Goal: Task Accomplishment & Management: Manage account settings

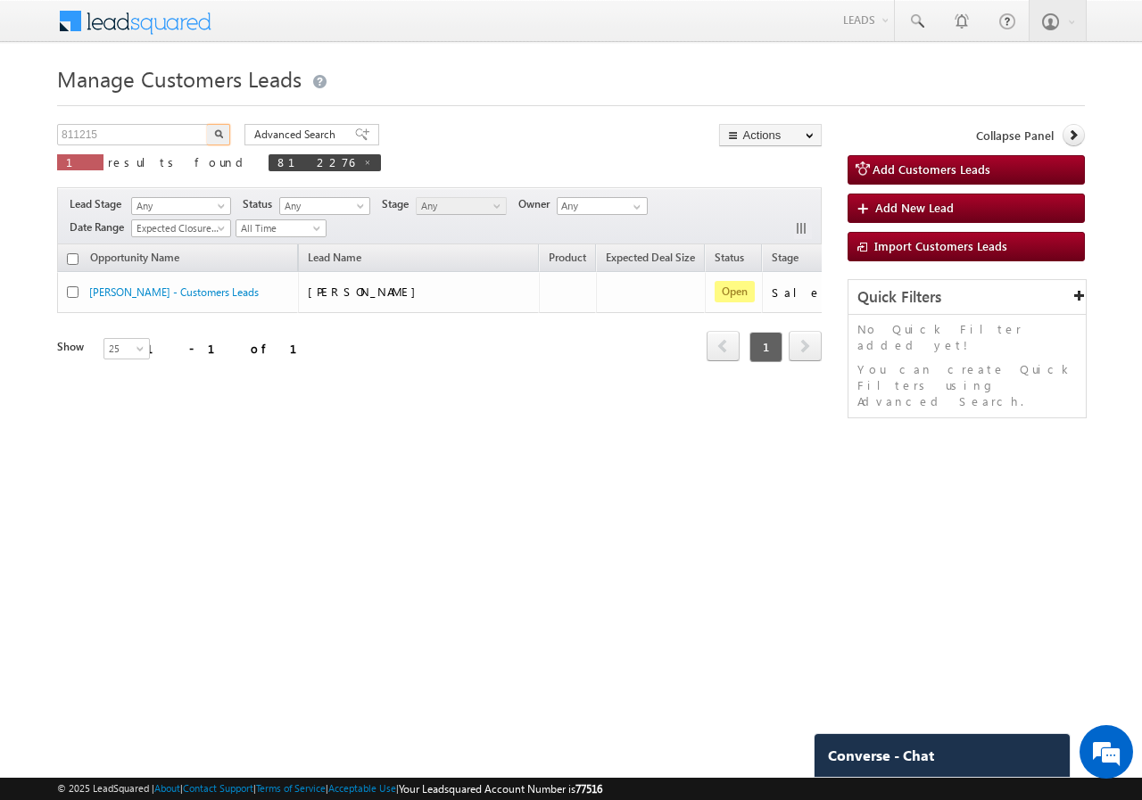
type input "811215"
click at [212, 139] on button "button" at bounding box center [218, 134] width 23 height 21
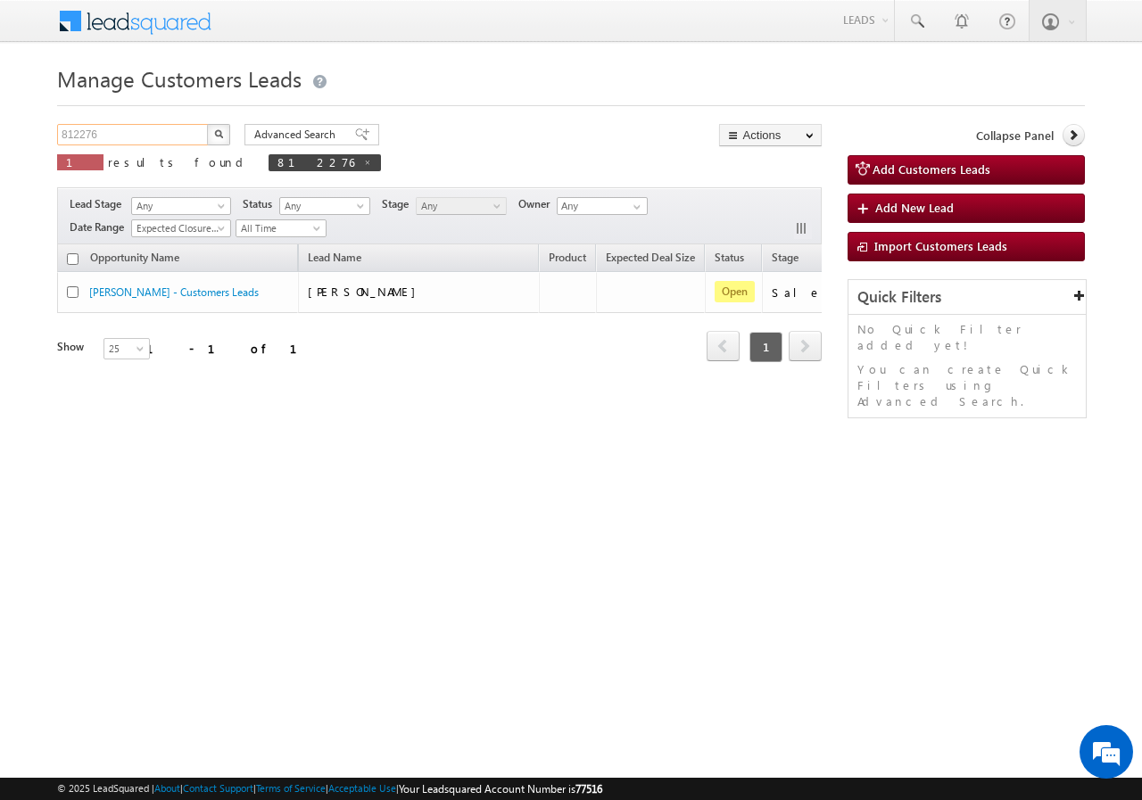
click at [121, 133] on input "812276" at bounding box center [133, 134] width 153 height 21
click at [121, 134] on input "812276" at bounding box center [133, 134] width 153 height 21
paste input "1215"
type input "811215"
click at [219, 133] on img "button" at bounding box center [218, 133] width 9 height 9
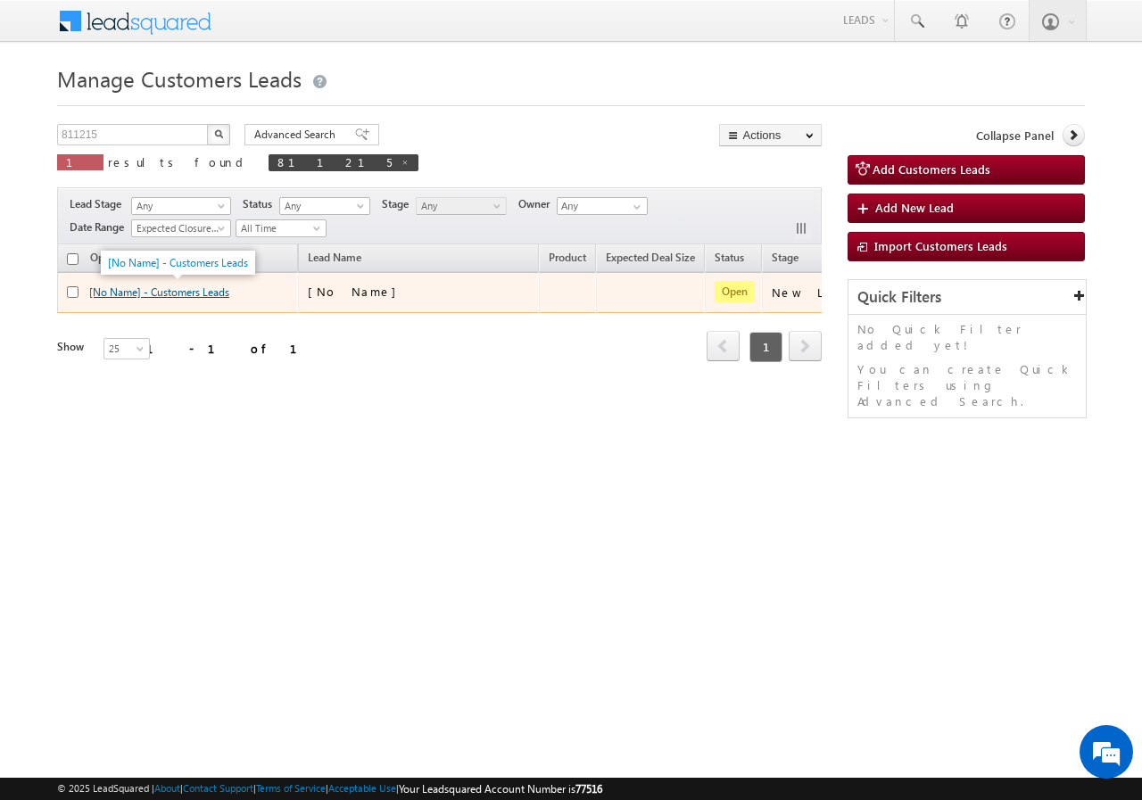
click at [116, 293] on link "[No Name] - Customers Leads" at bounding box center [159, 291] width 140 height 13
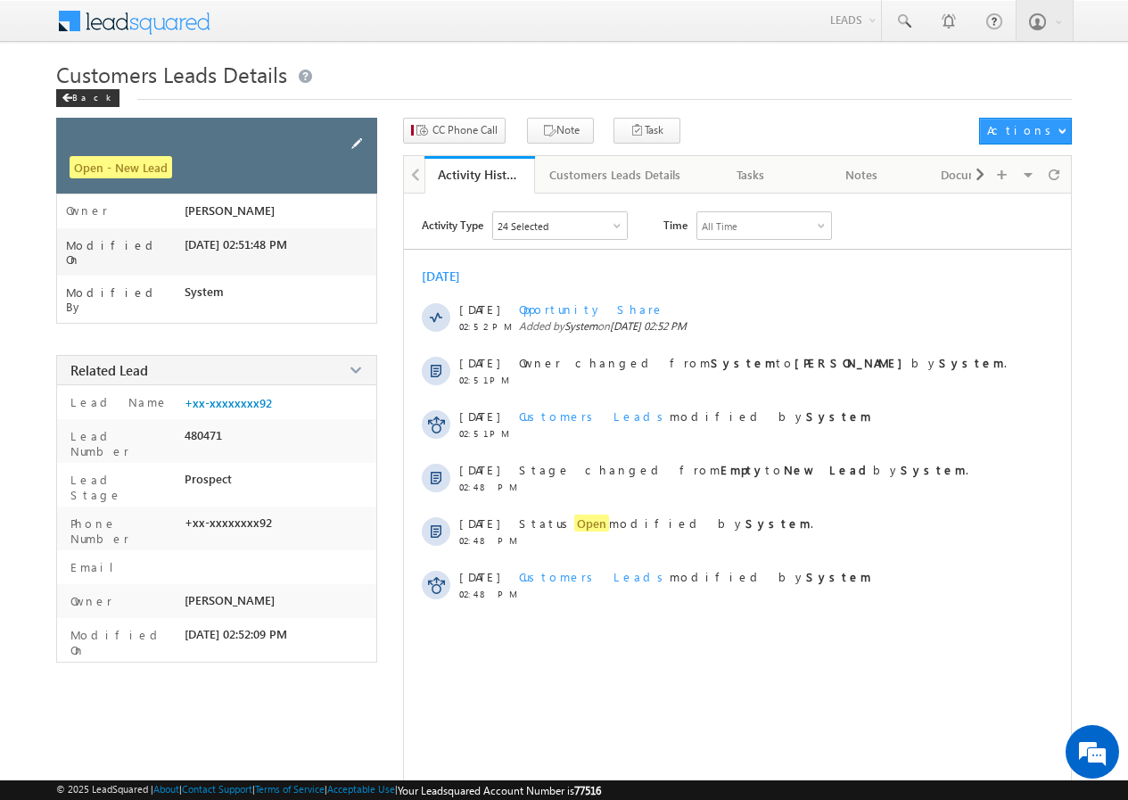
click at [357, 136] on span at bounding box center [357, 144] width 20 height 20
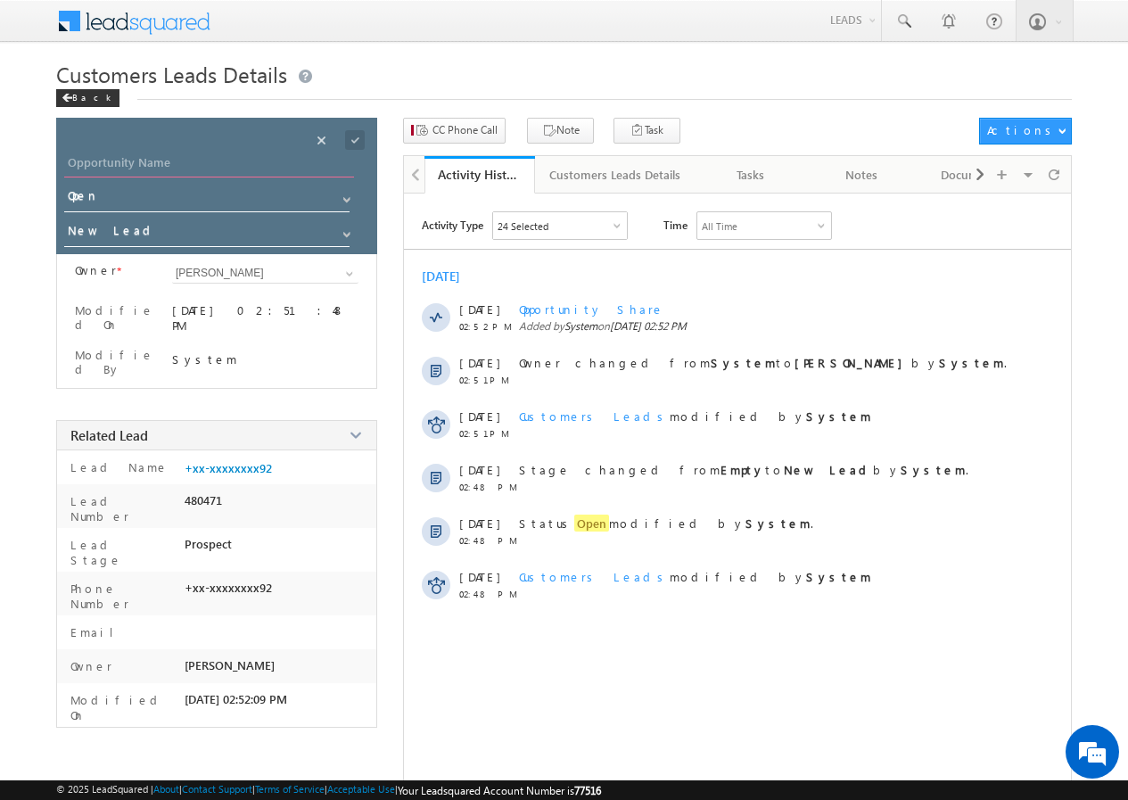
click at [115, 156] on input "Opportunity Name" at bounding box center [209, 165] width 290 height 25
type input "[PERSON_NAME]"
click at [353, 136] on div "Save" at bounding box center [369, 120] width 65 height 32
click at [353, 137] on span at bounding box center [355, 140] width 20 height 20
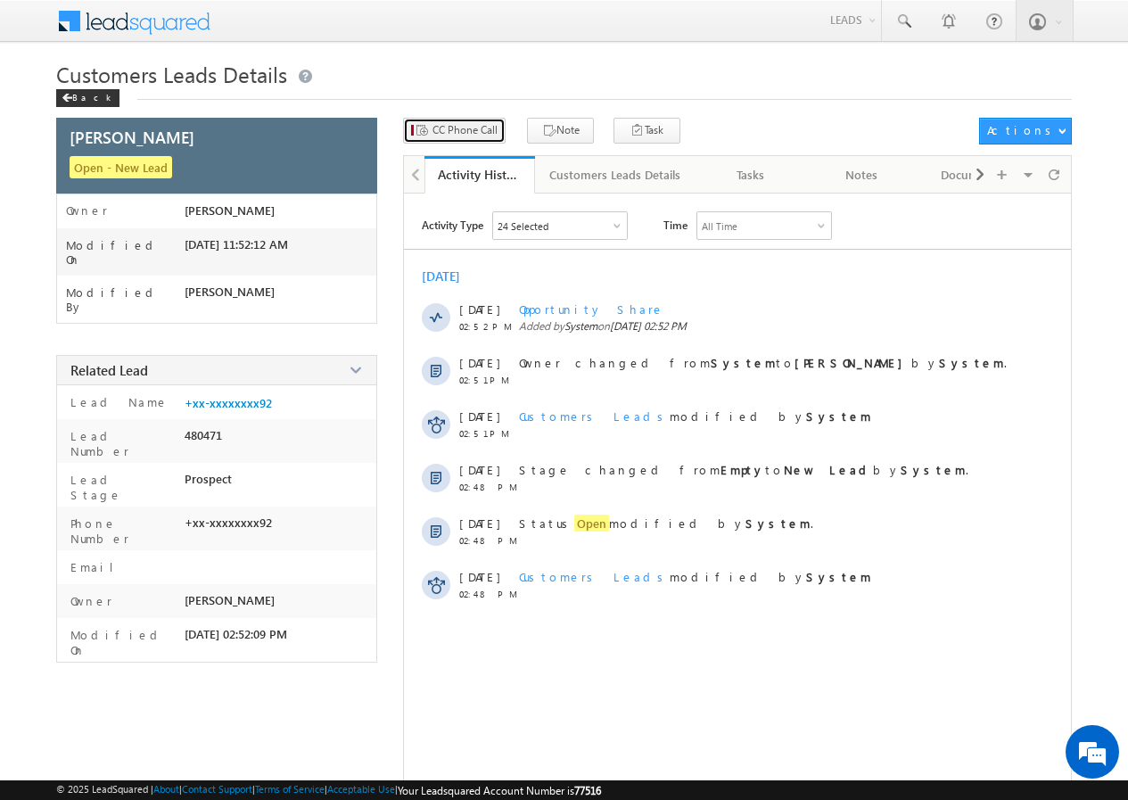
click at [459, 128] on span "CC Phone Call" at bounding box center [465, 130] width 65 height 16
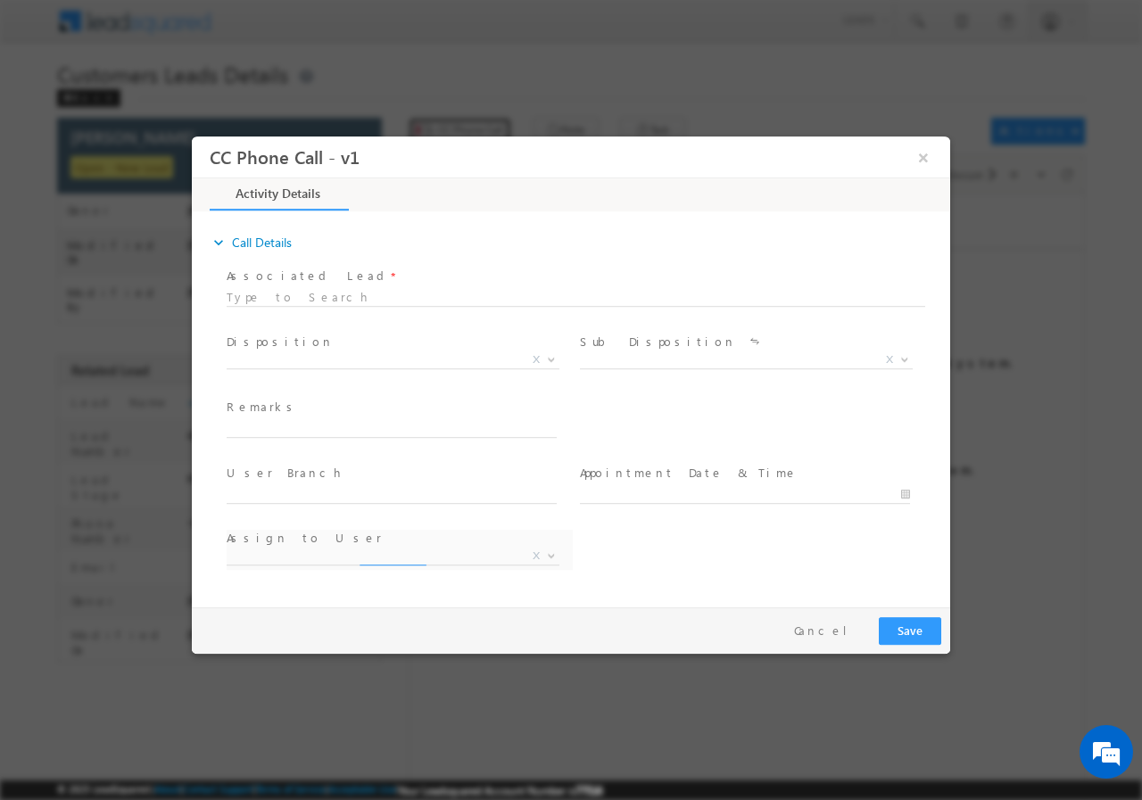
select select "adnan.hasan@sgrlimited.in"
click at [306, 368] on span "X" at bounding box center [393, 363] width 333 height 18
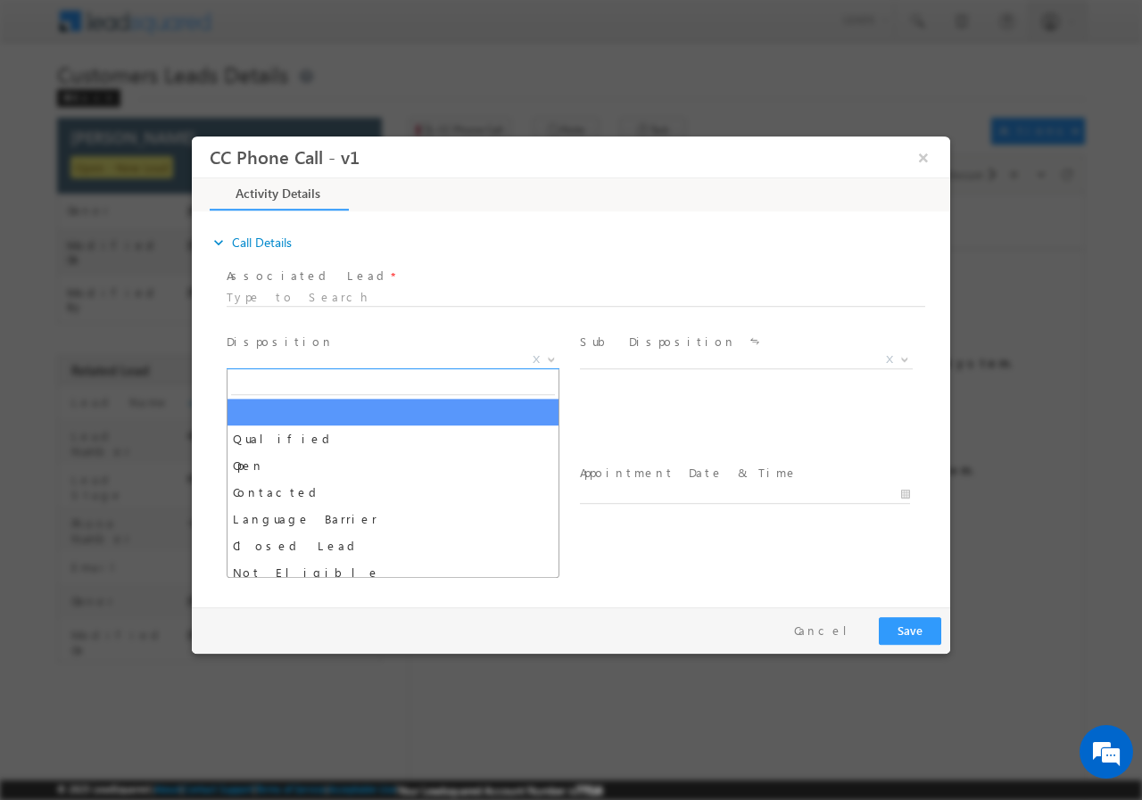
click at [295, 361] on span "X" at bounding box center [393, 359] width 333 height 18
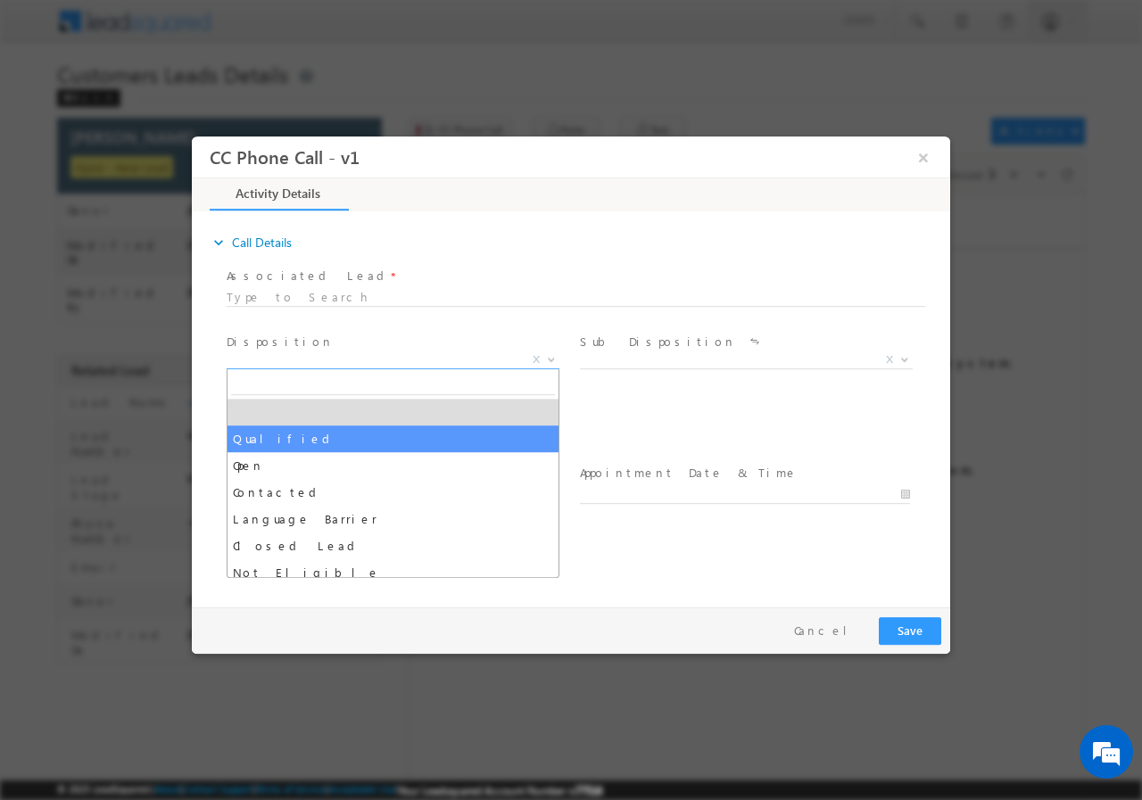
select select "Qualified"
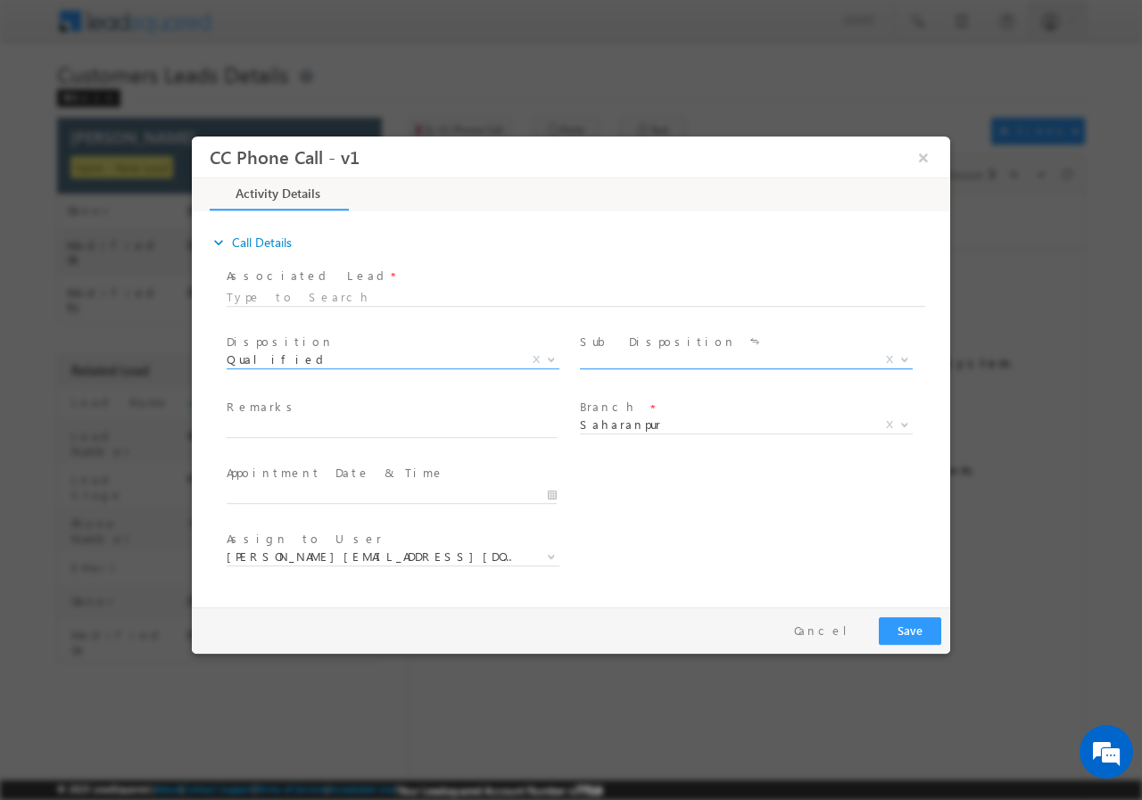
click at [648, 360] on span "X" at bounding box center [746, 359] width 333 height 18
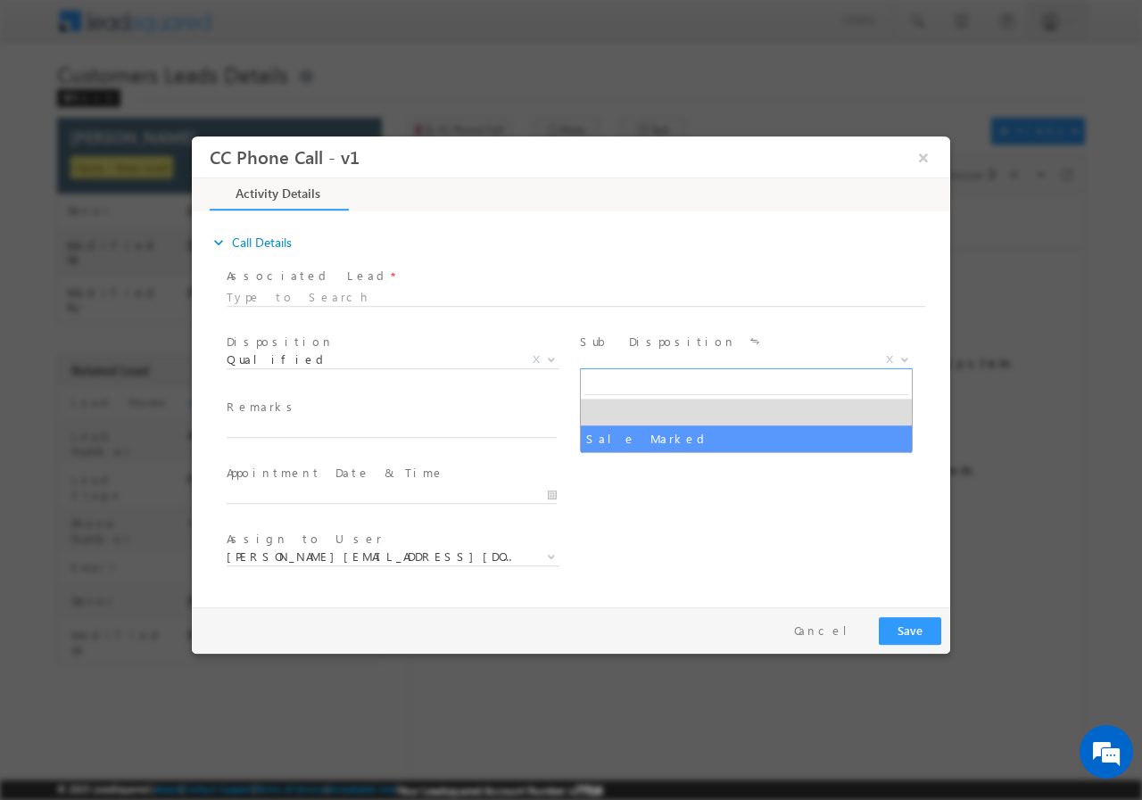
select select "Sale Marked"
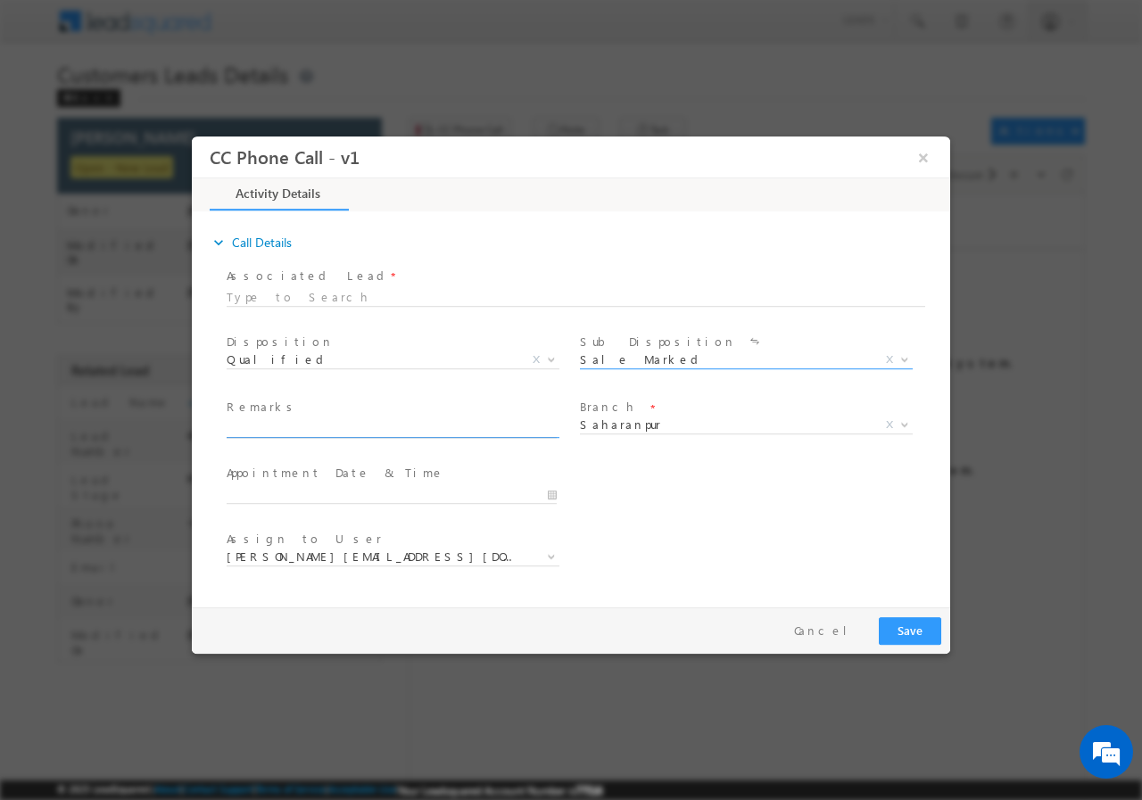
click at [306, 423] on input "text" at bounding box center [392, 428] width 330 height 18
paste input "811215//VB_KnowMore//INDERPAL SINGH//8816881692// RENOVATION// LOAN REQ-5L// SE…"
type input "811215//VB_KnowMore//INDERPAL SINGH//8816881692// RENOVATION// LOAN REQ-5L// SE…"
click at [550, 491] on input "09/02/2025 11:51 AM" at bounding box center [392, 494] width 330 height 18
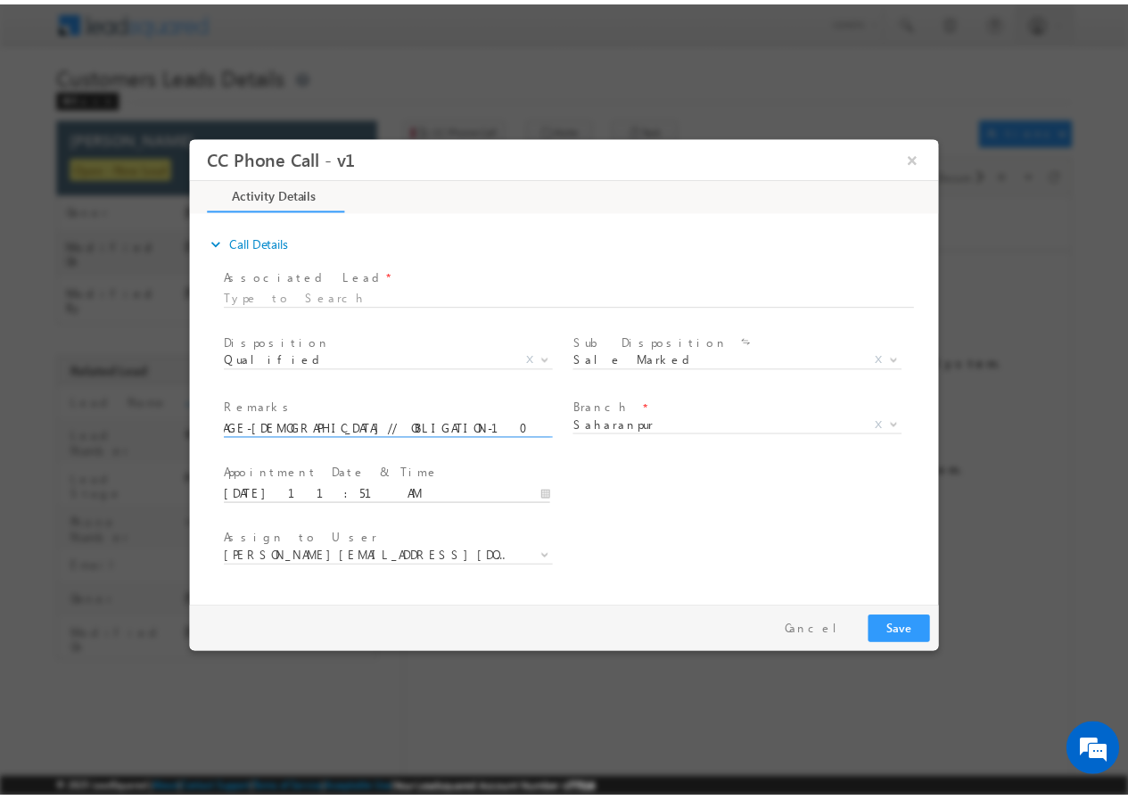
scroll to position [0, 0]
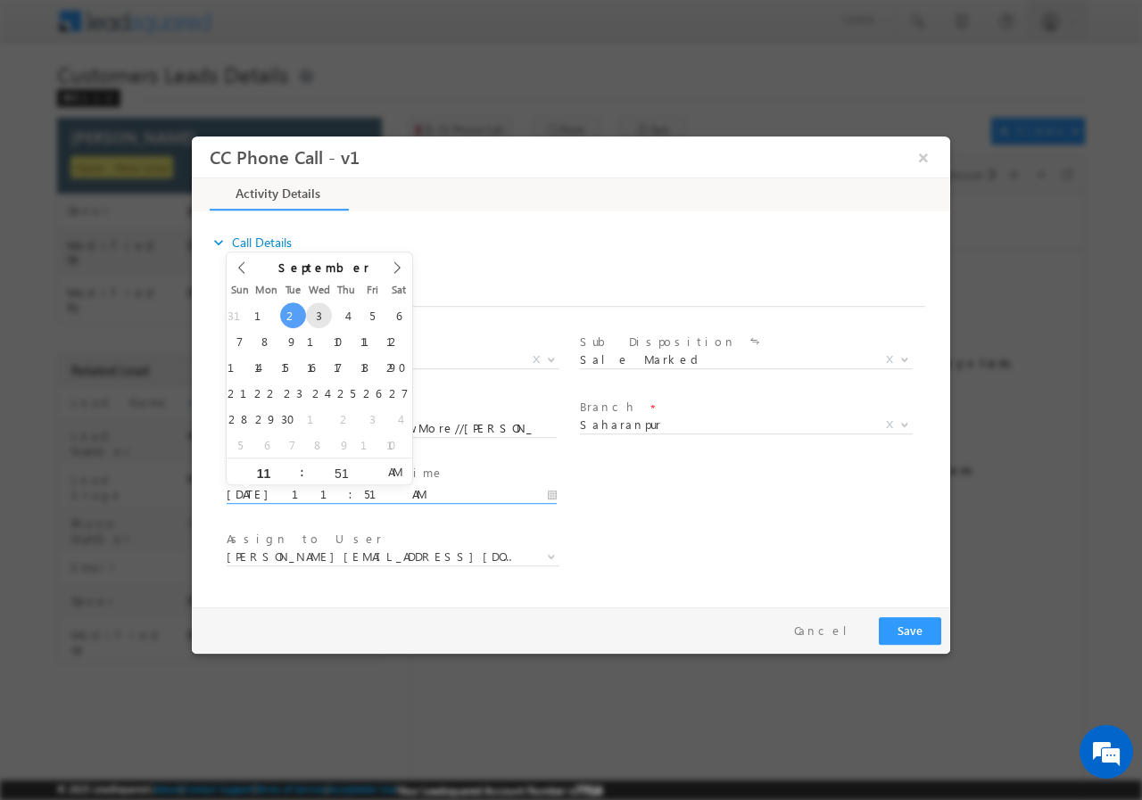
type input "09/03/2025 11:51 AM"
click at [344, 471] on input "51" at bounding box center [341, 472] width 74 height 12
type input "00"
type input "09/03/2025 11:00 AM"
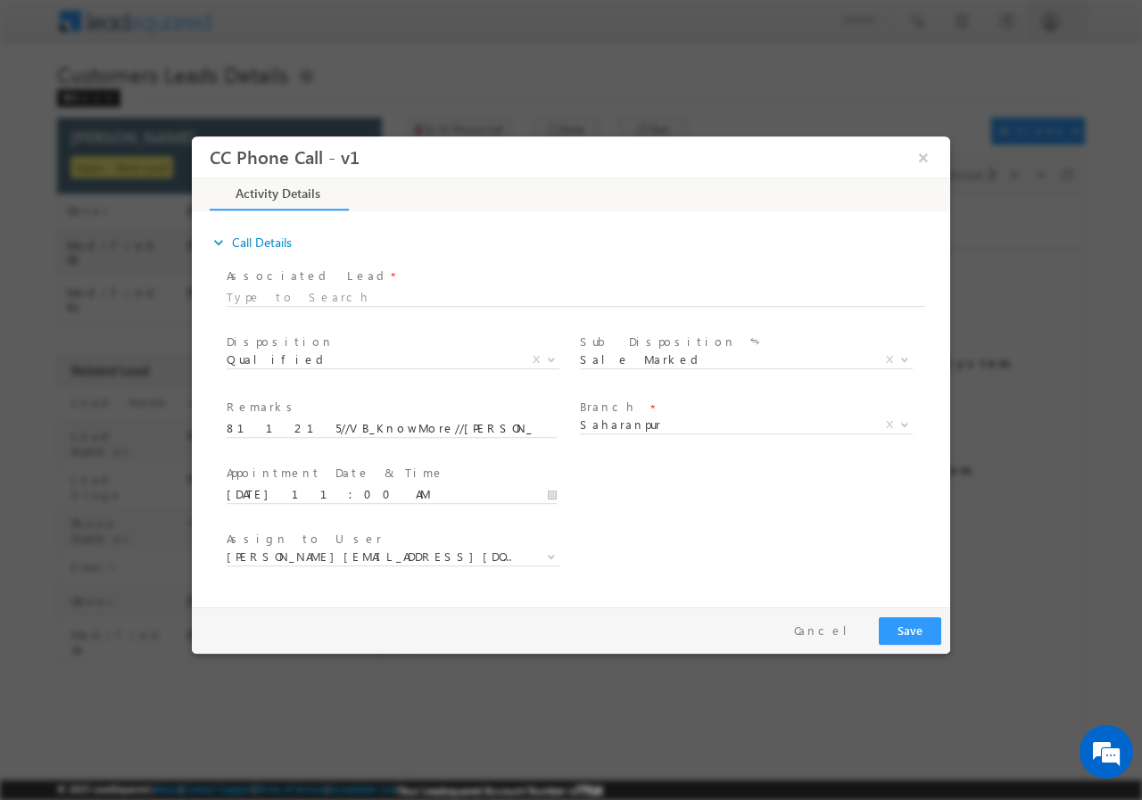
click at [734, 503] on div "User Branch * Appointment Date & Time * 09/03/2025 11:00 AM" at bounding box center [586, 492] width 727 height 66
click at [366, 556] on span "adnan.hasan@sgrlimited.in" at bounding box center [372, 556] width 290 height 16
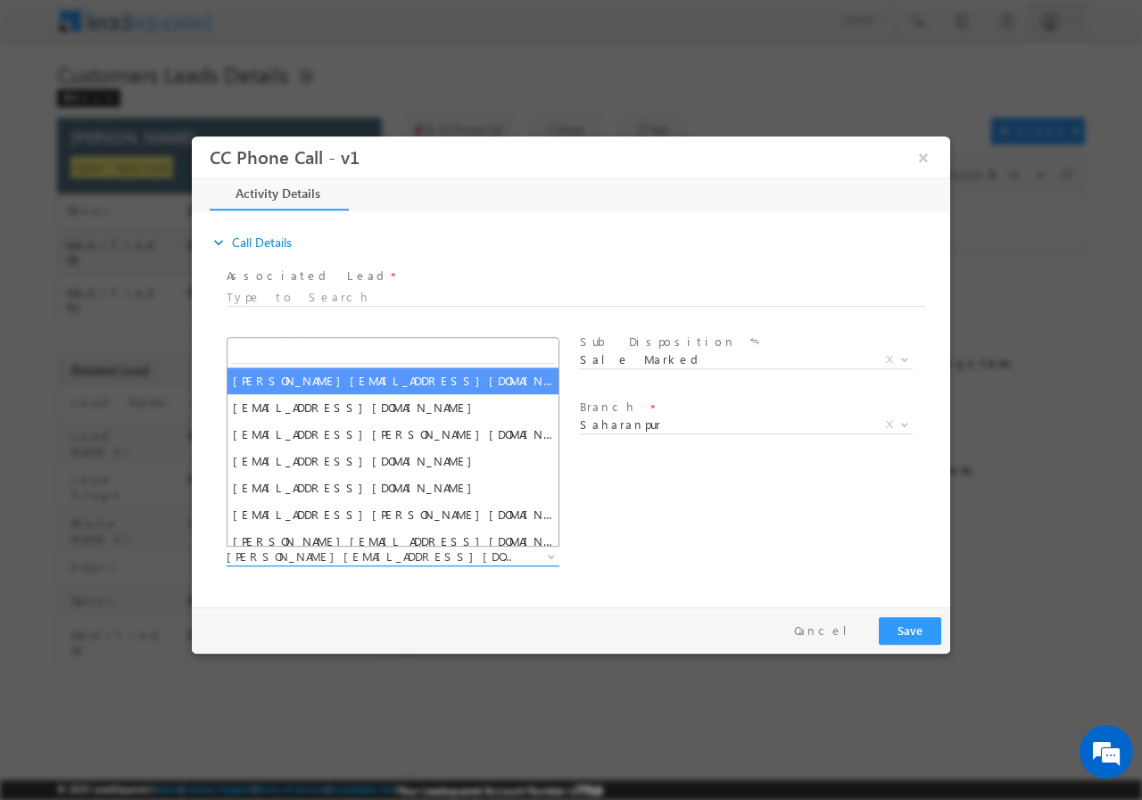
type input "kunal.kumar1@sgrlimited.in"
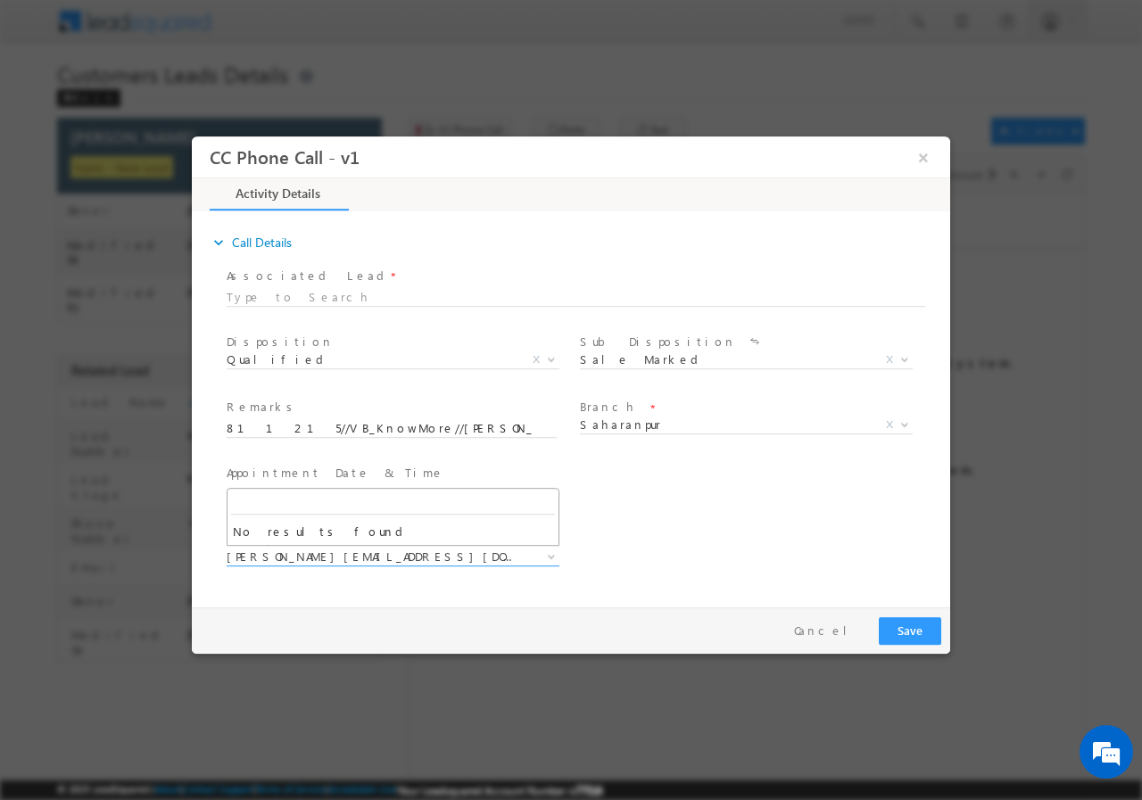
click at [750, 488] on div "User Branch * Appointment Date & Time * 09/03/2025 11:00 AM" at bounding box center [586, 492] width 727 height 66
click at [914, 633] on button "Save" at bounding box center [909, 630] width 62 height 28
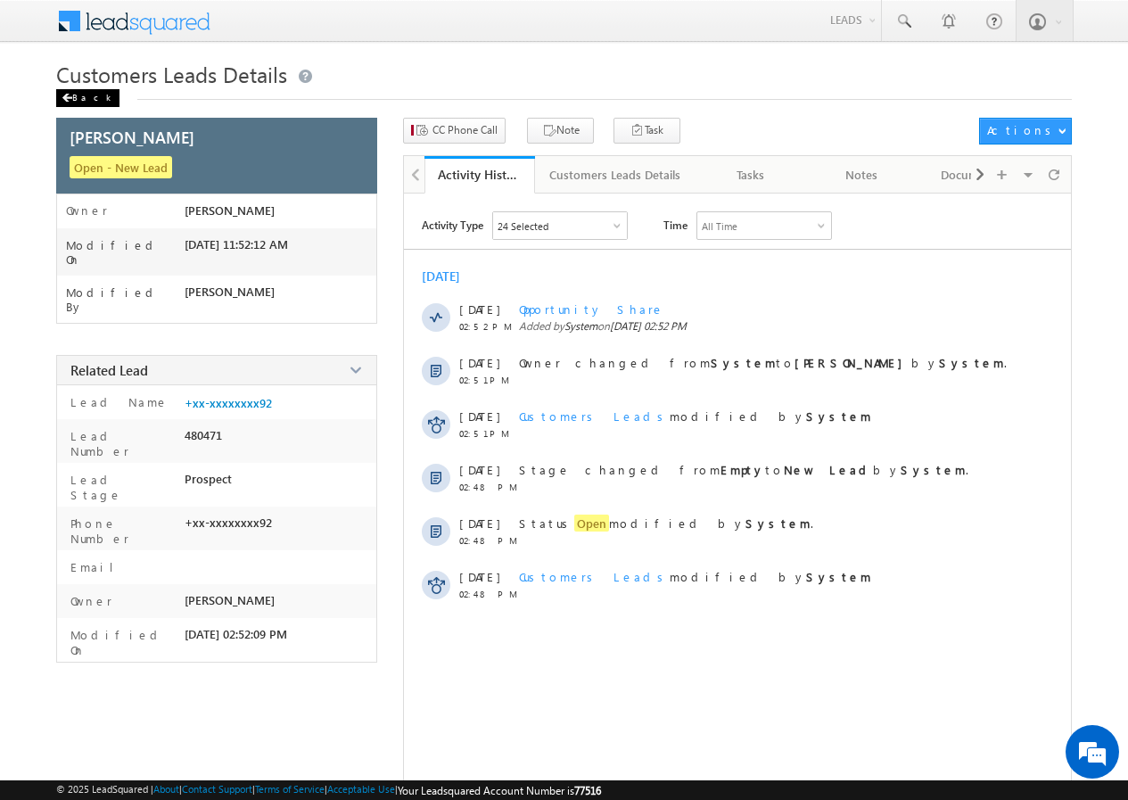
click at [84, 98] on div "Back" at bounding box center [87, 98] width 63 height 18
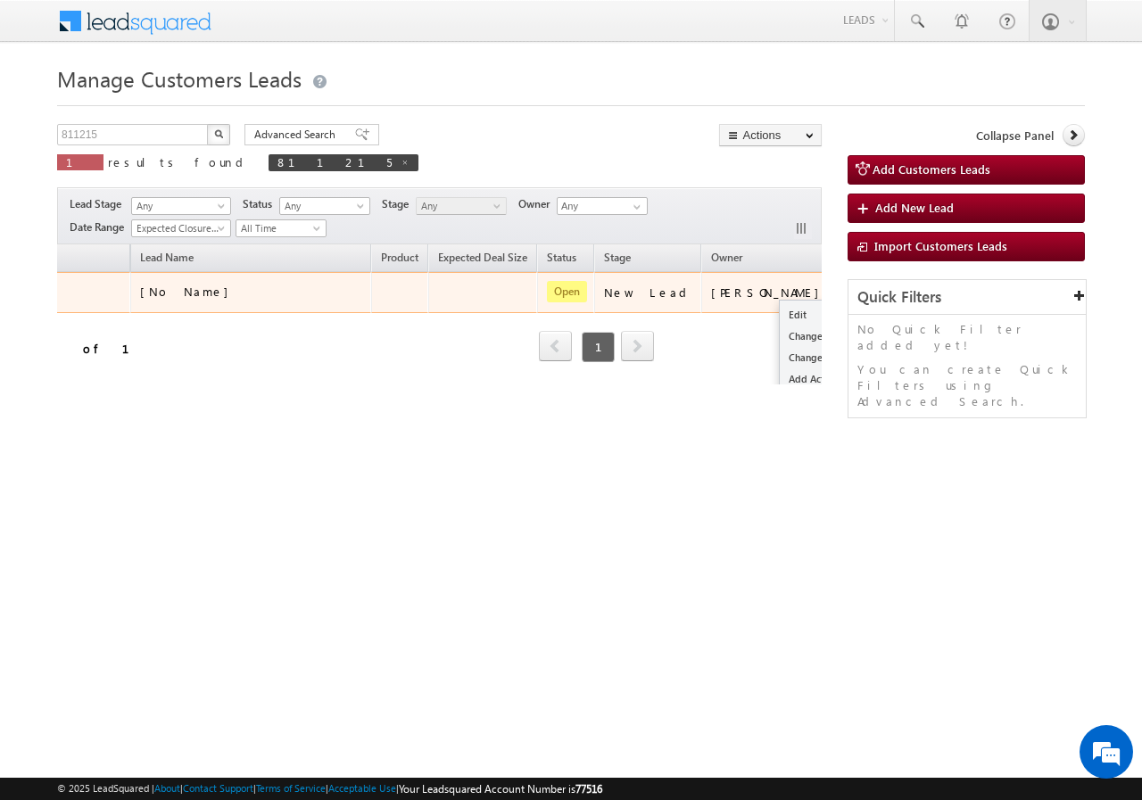
click at [851, 290] on button "button" at bounding box center [860, 292] width 18 height 18
click at [779, 309] on link "Edit" at bounding box center [823, 314] width 89 height 21
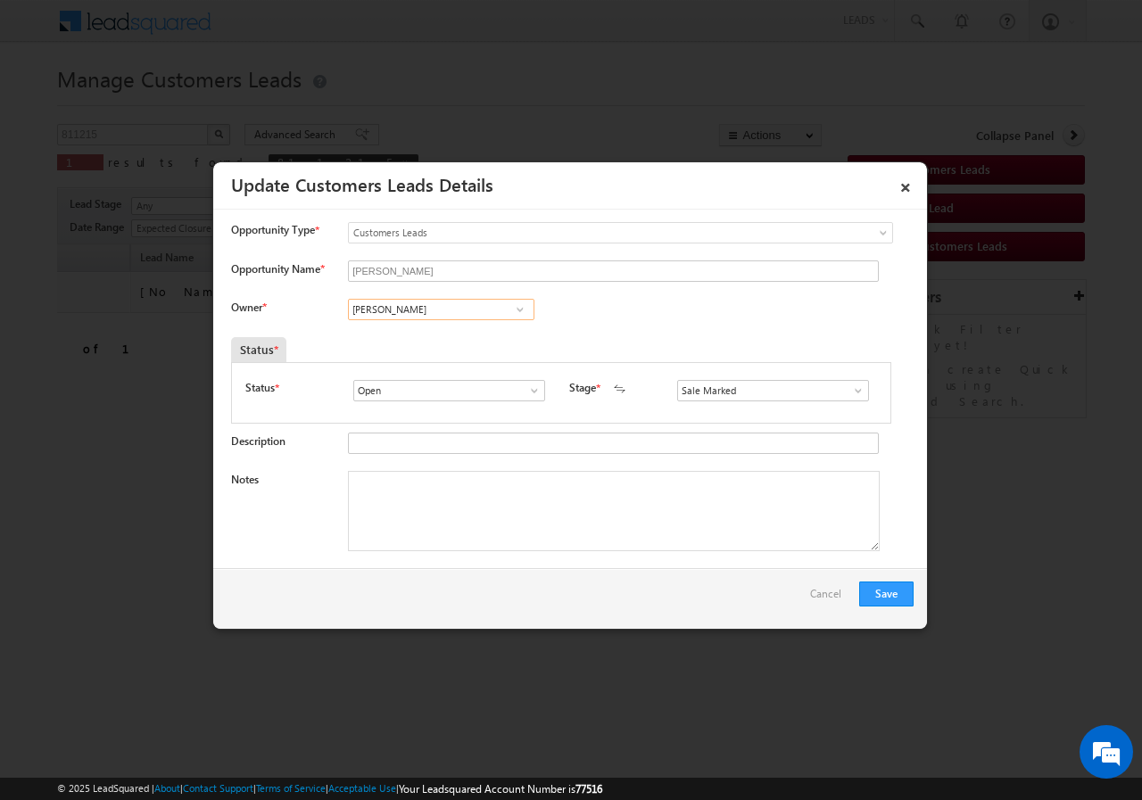
click at [452, 314] on input "Adnan Hasan" at bounding box center [441, 309] width 186 height 21
paste input "kunal.kumar1@sgrlimited.i"
click at [390, 336] on link "Kunal Kumar kunal.kumar1@sgrlimited.in" at bounding box center [441, 337] width 186 height 34
type input "[PERSON_NAME]"
click at [430, 491] on textarea "Notes" at bounding box center [614, 511] width 532 height 80
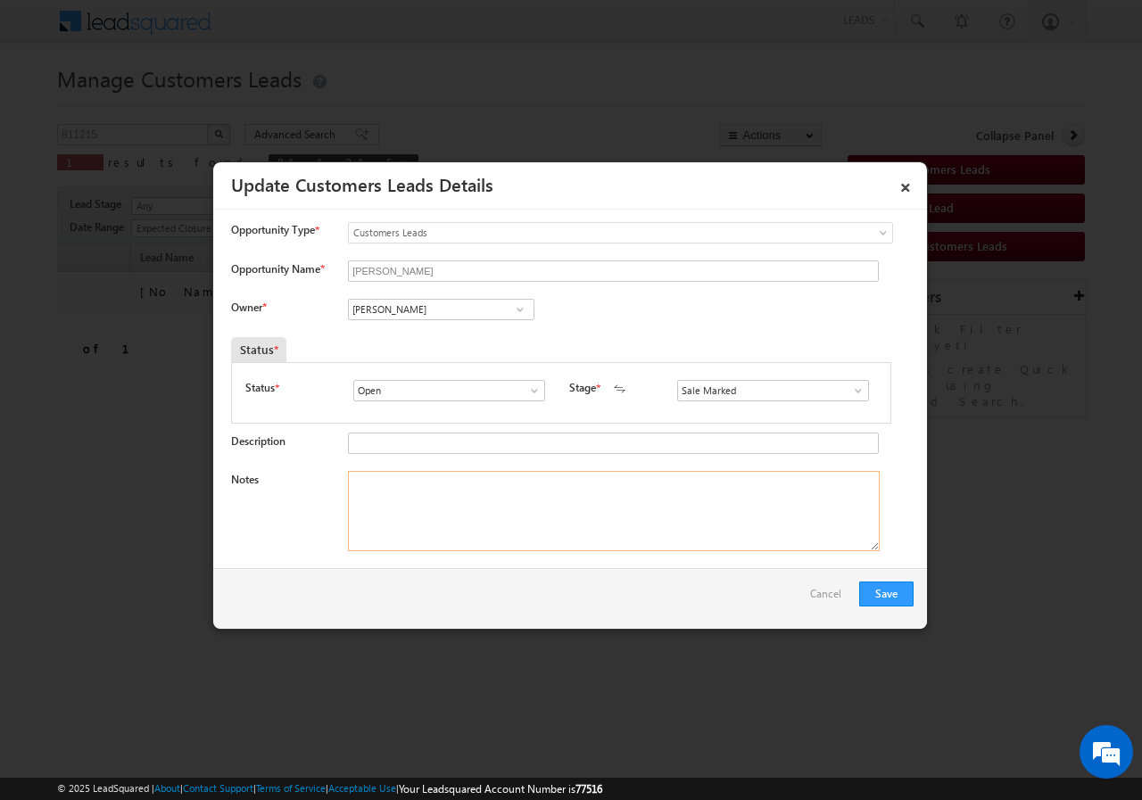
paste textarea "811215//VB_KnowMore//INDERPAL SINGH//8816881692// RENOVATION// LOAN REQ-5L// SE…"
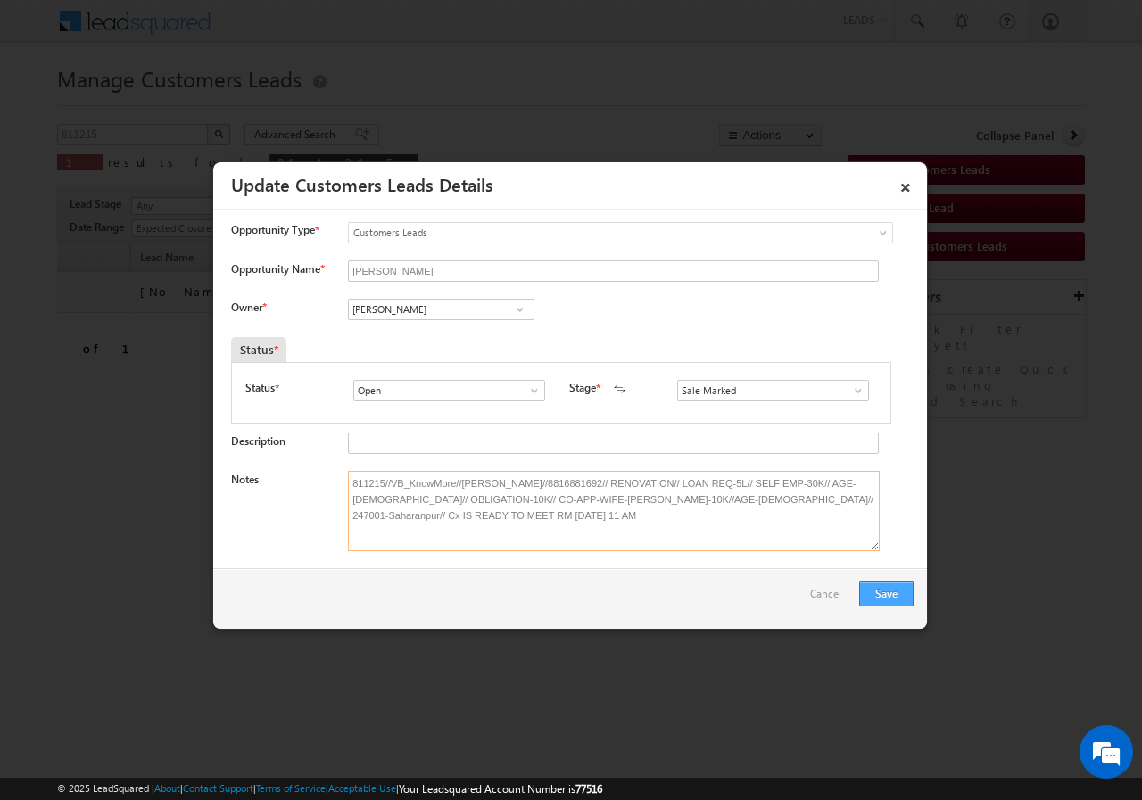
type textarea "811215//VB_KnowMore//INDERPAL SINGH//8816881692// RENOVATION// LOAN REQ-5L// SE…"
click at [892, 594] on button "Save" at bounding box center [886, 593] width 54 height 25
